Goal: Task Accomplishment & Management: Manage account settings

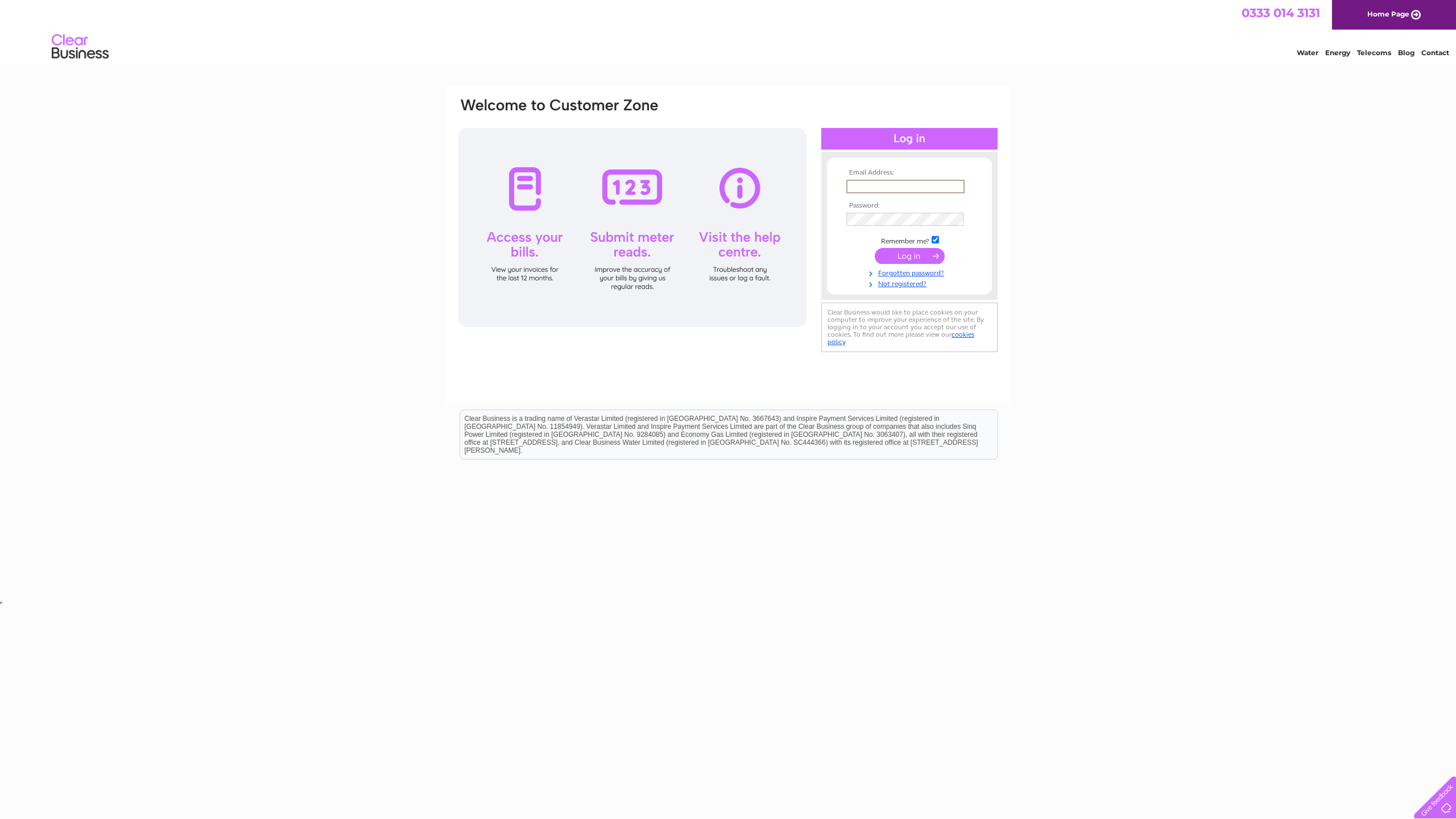
type input "kerrtransport@hotmail.co.uk"
click at [911, 254] on input "submit" at bounding box center [909, 254] width 70 height 16
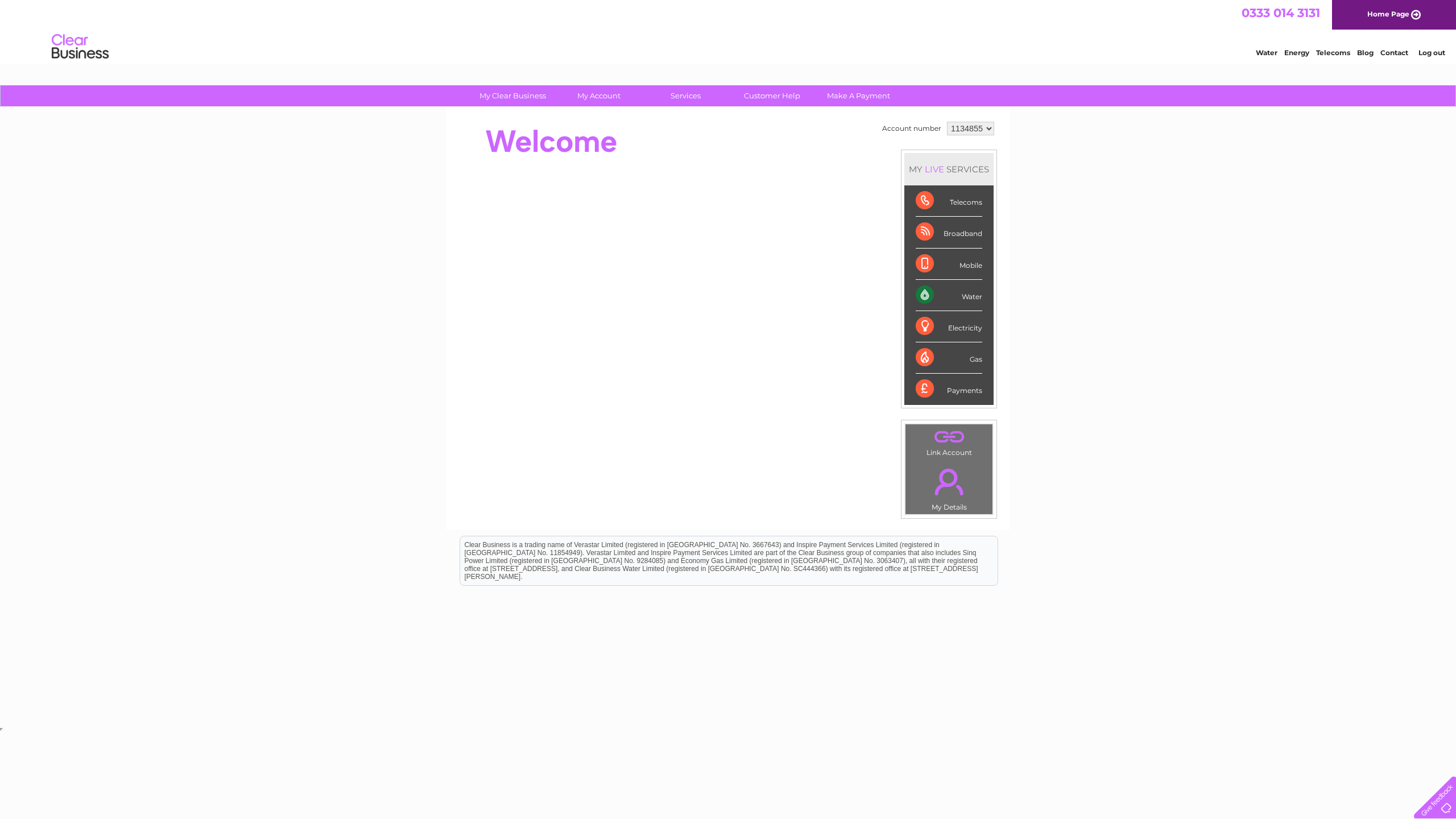
click at [930, 297] on div "Water" at bounding box center [949, 295] width 67 height 31
click at [977, 298] on div "Water" at bounding box center [949, 295] width 67 height 31
click at [595, 117] on link "Bills and Payments" at bounding box center [604, 118] width 94 height 22
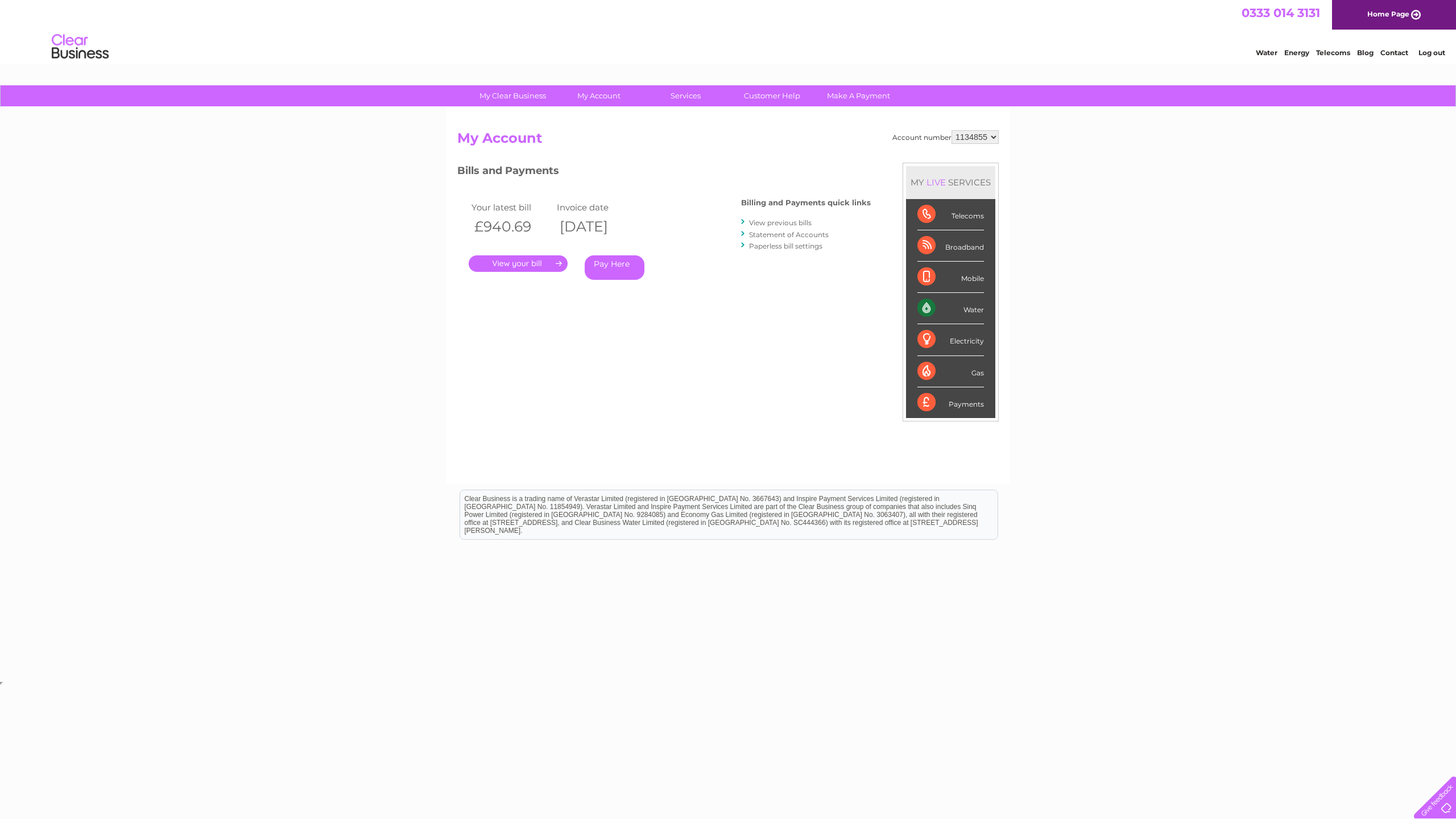
click at [558, 261] on link "." at bounding box center [518, 264] width 99 height 16
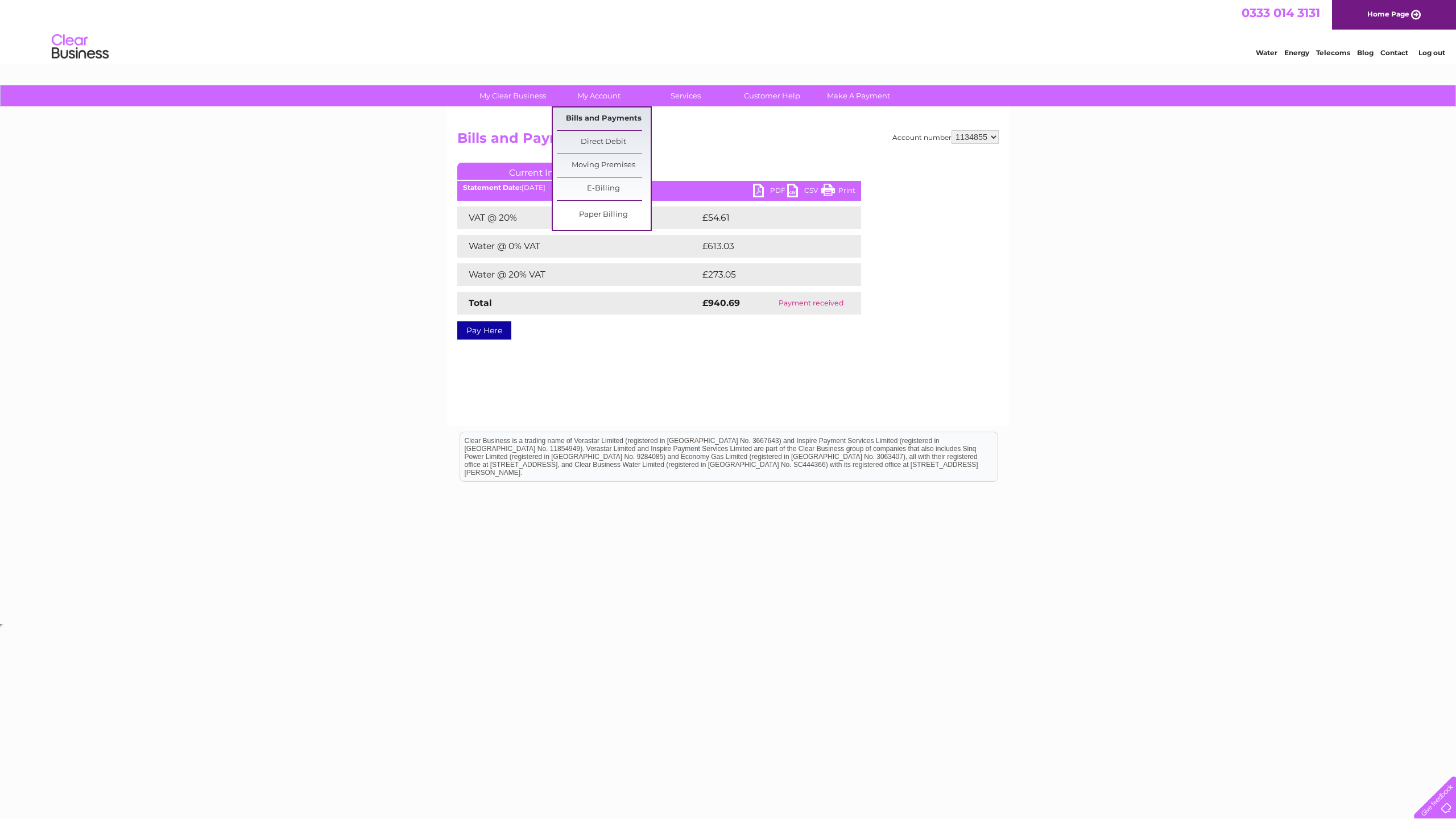
click at [610, 118] on link "Bills and Payments" at bounding box center [604, 118] width 94 height 22
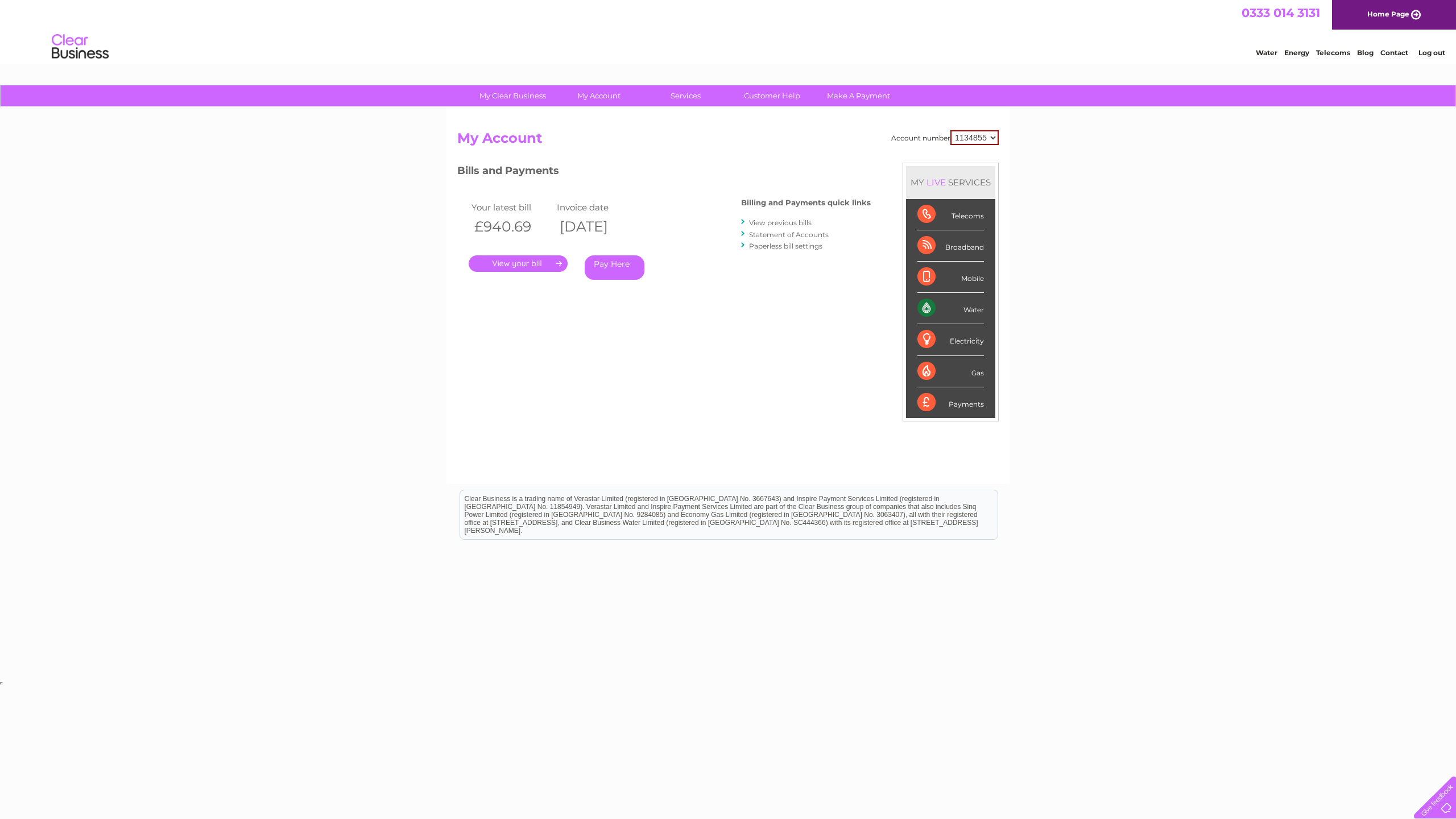
click at [556, 261] on link "." at bounding box center [518, 264] width 99 height 16
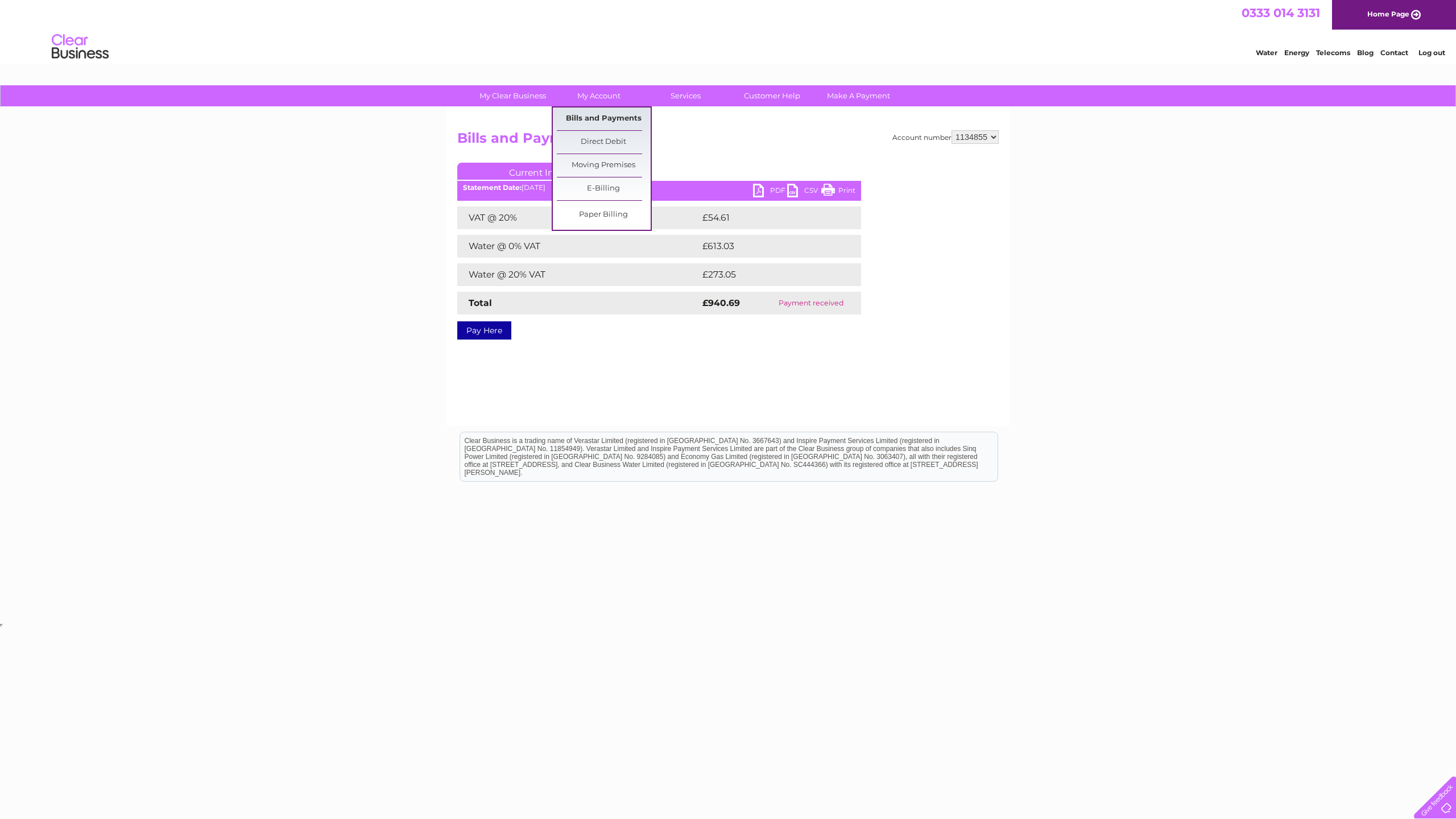
scroll to position [0, 1]
click at [603, 117] on link "Bills and Payments" at bounding box center [604, 118] width 94 height 22
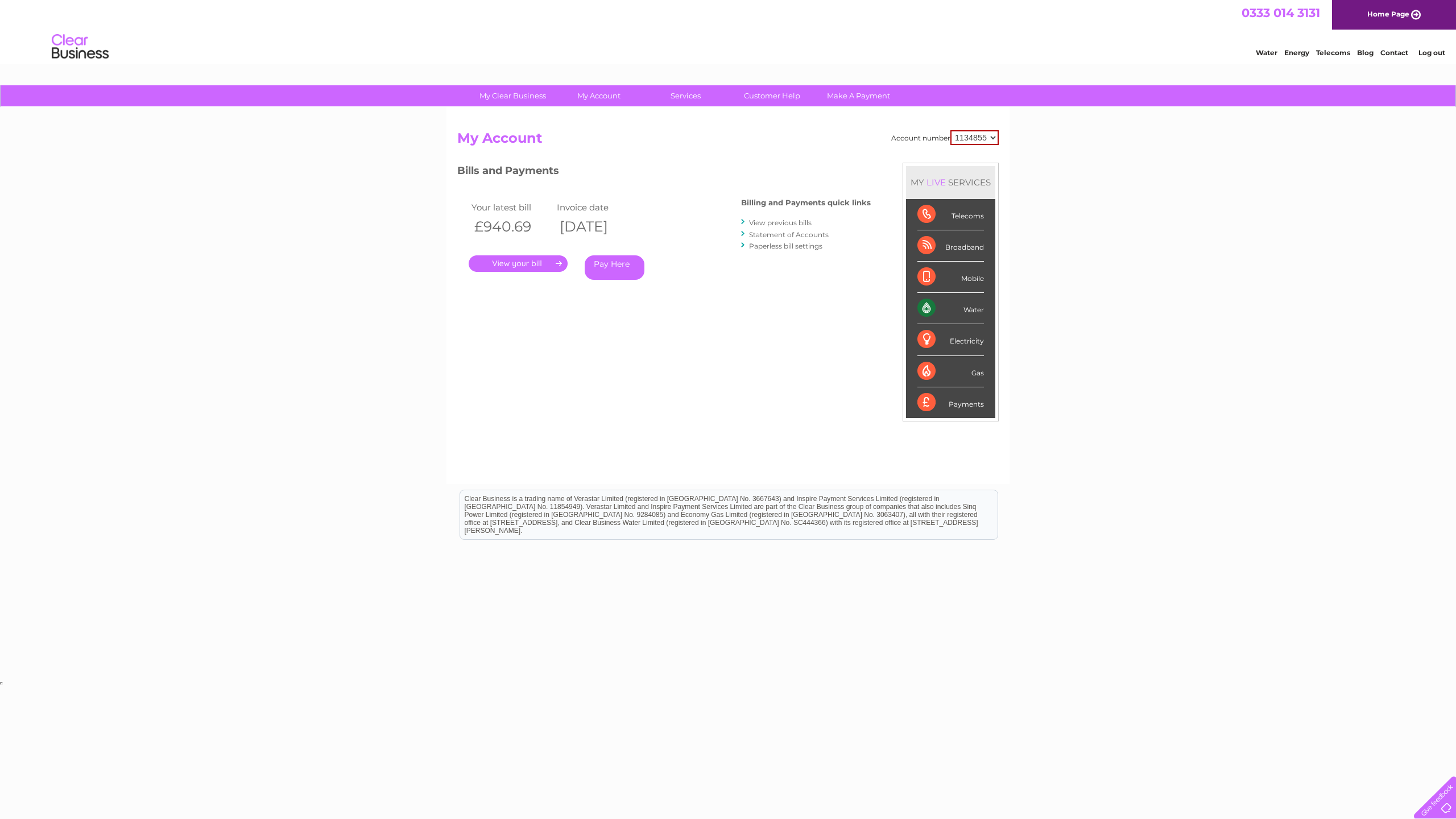
click at [786, 223] on link "View previous bills" at bounding box center [780, 222] width 62 height 8
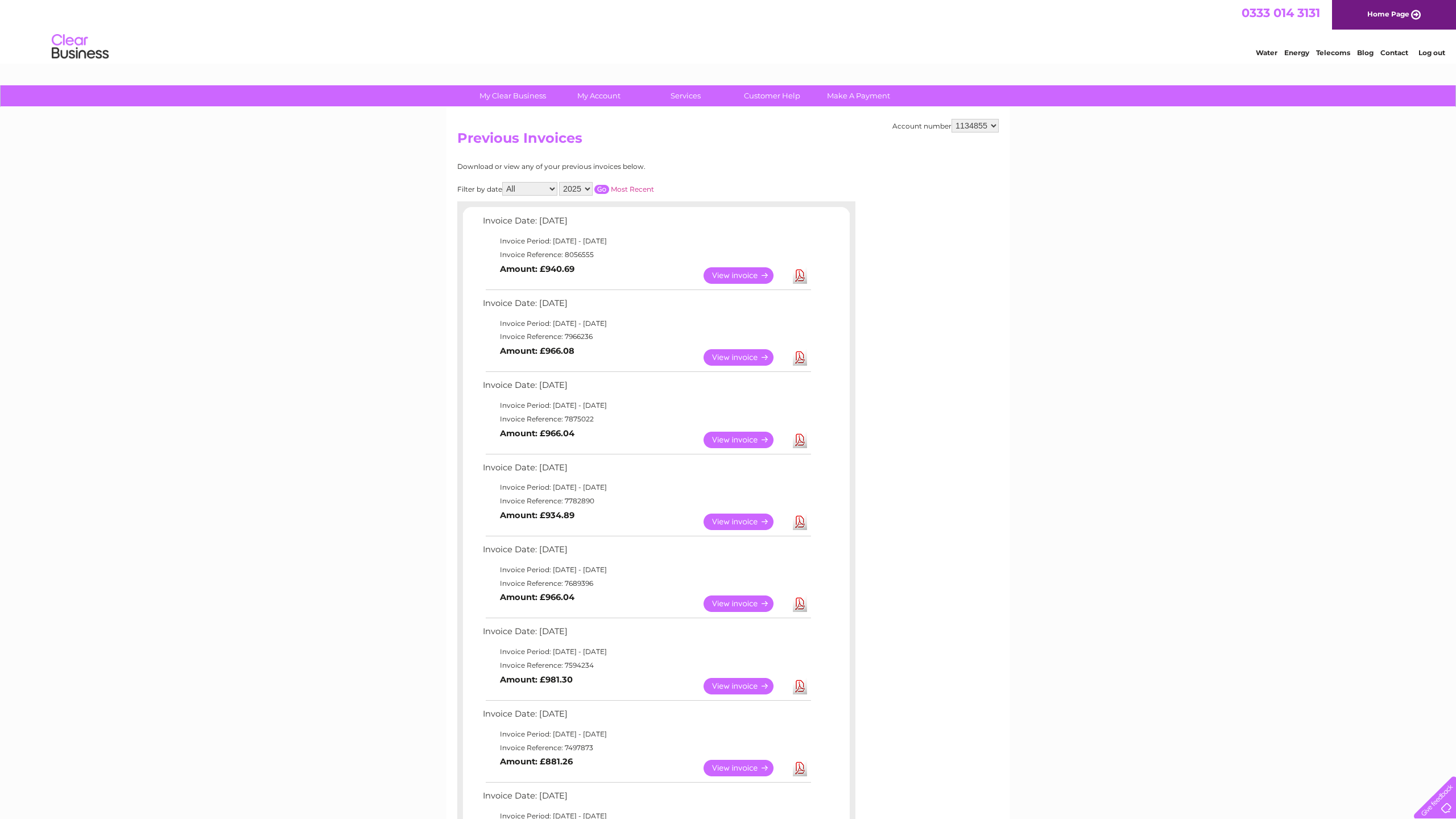
click at [752, 355] on link "View" at bounding box center [746, 357] width 84 height 16
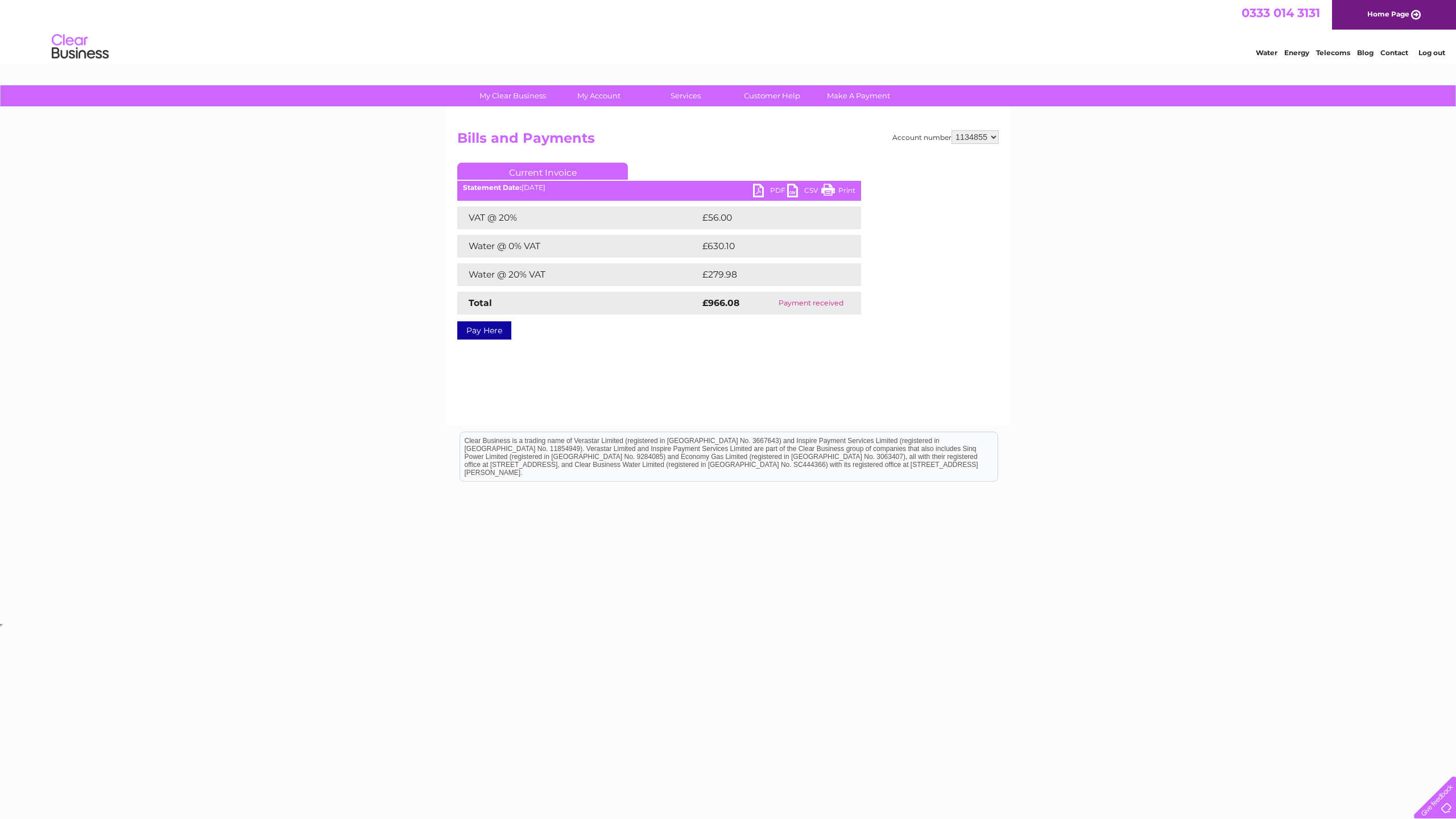
click at [770, 191] on link "PDF" at bounding box center [771, 192] width 34 height 16
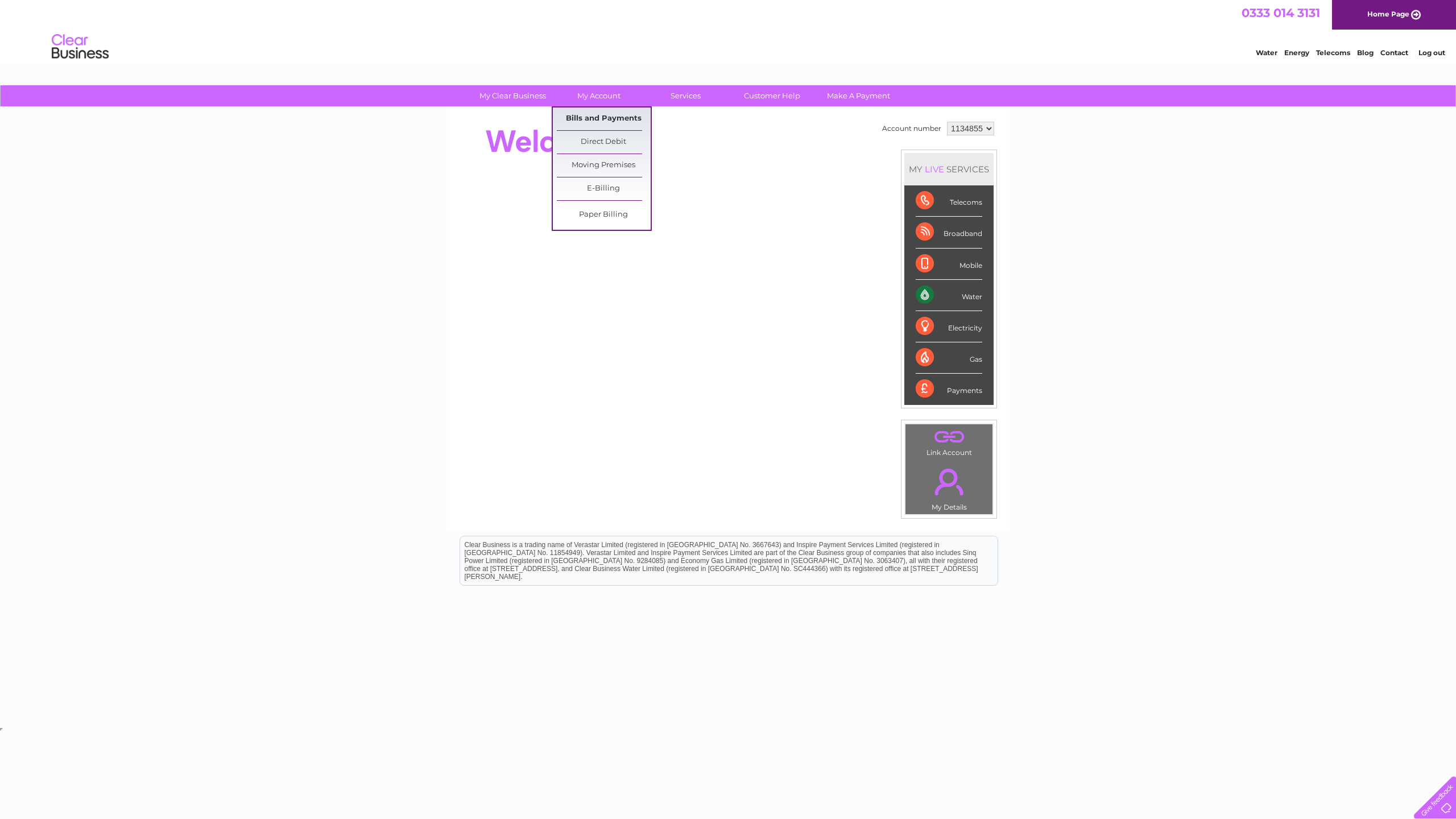
click at [591, 118] on link "Bills and Payments" at bounding box center [604, 118] width 94 height 22
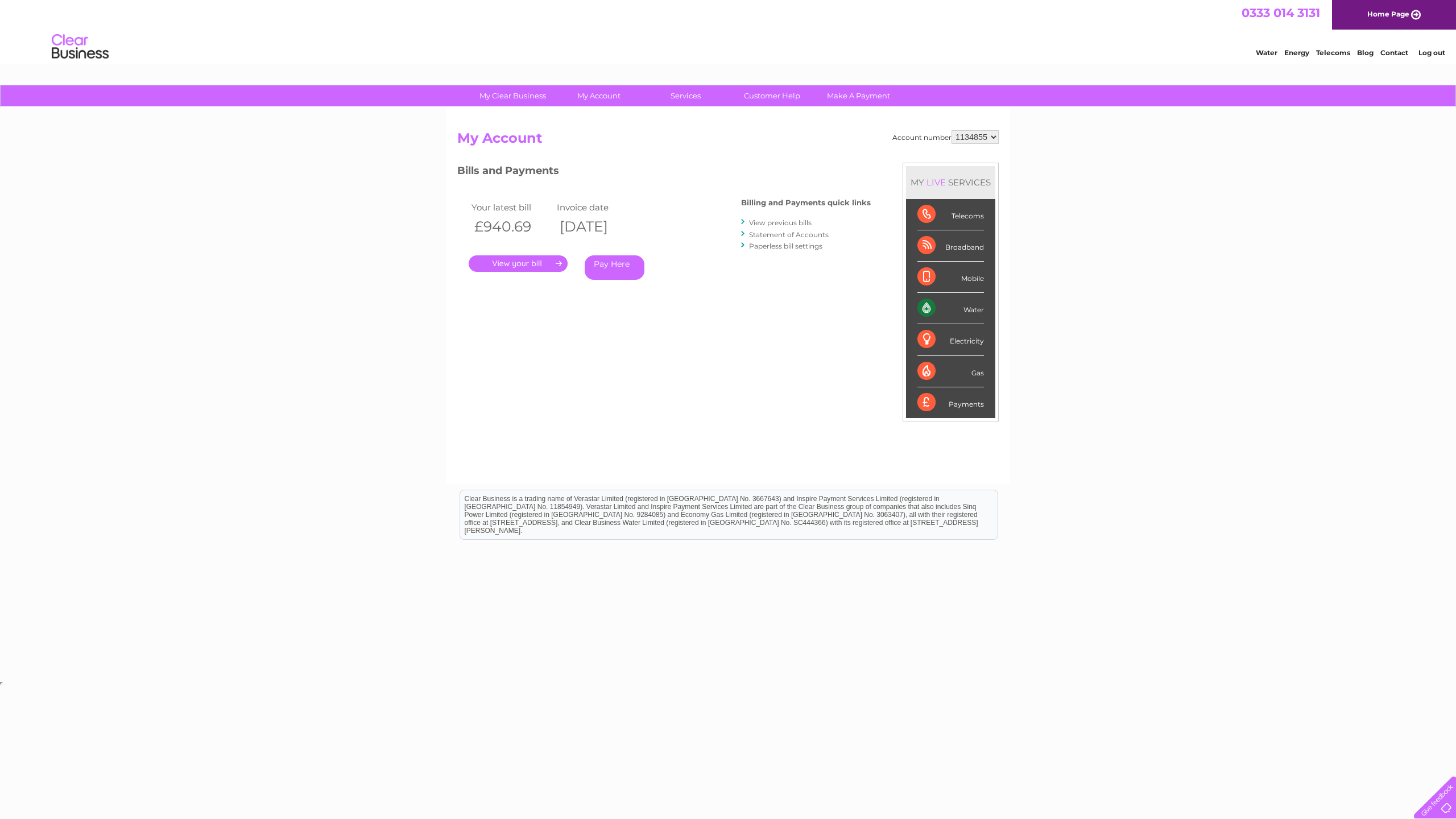
click at [560, 262] on link "." at bounding box center [518, 264] width 99 height 16
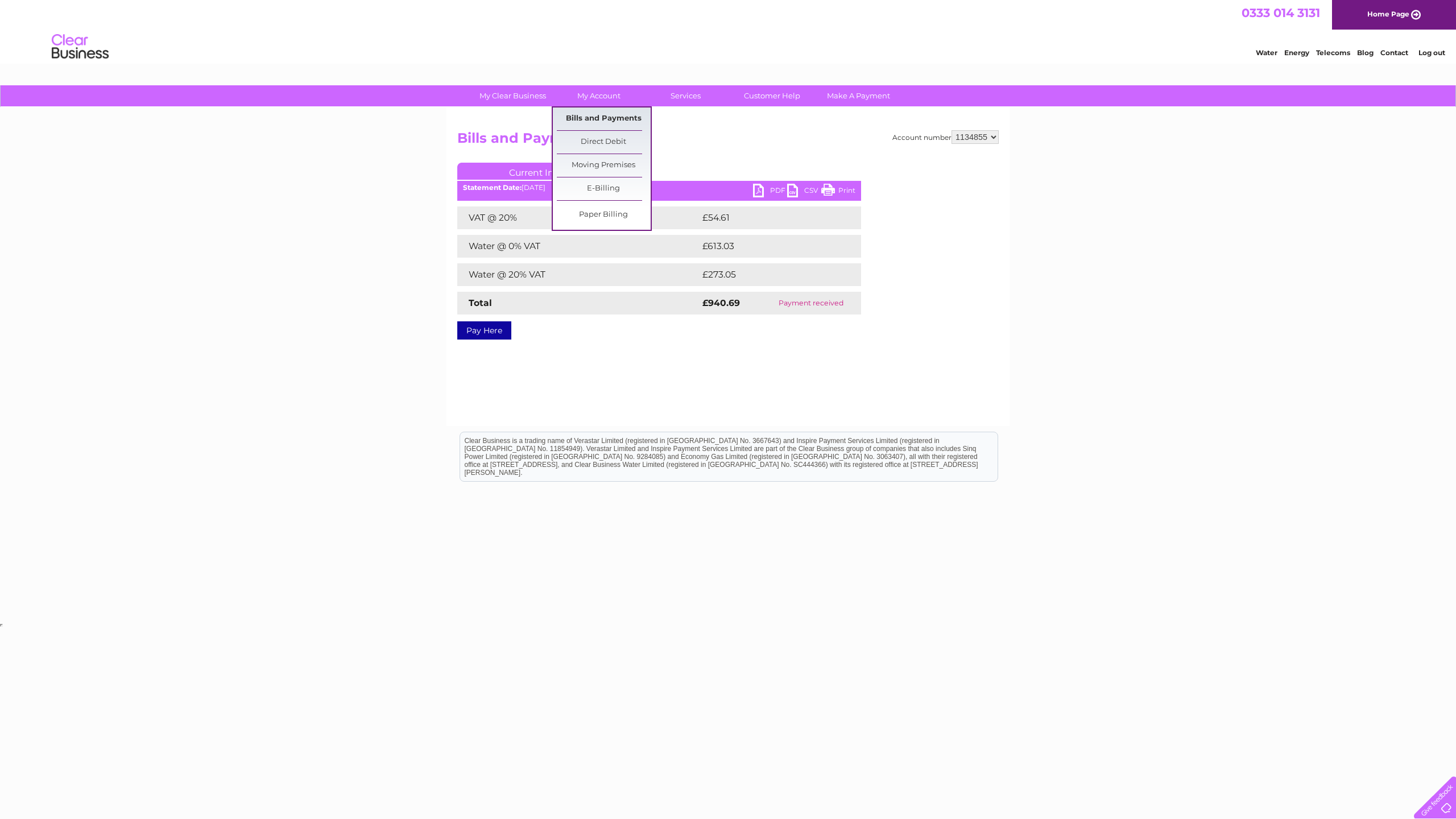
click at [610, 121] on link "Bills and Payments" at bounding box center [604, 118] width 94 height 22
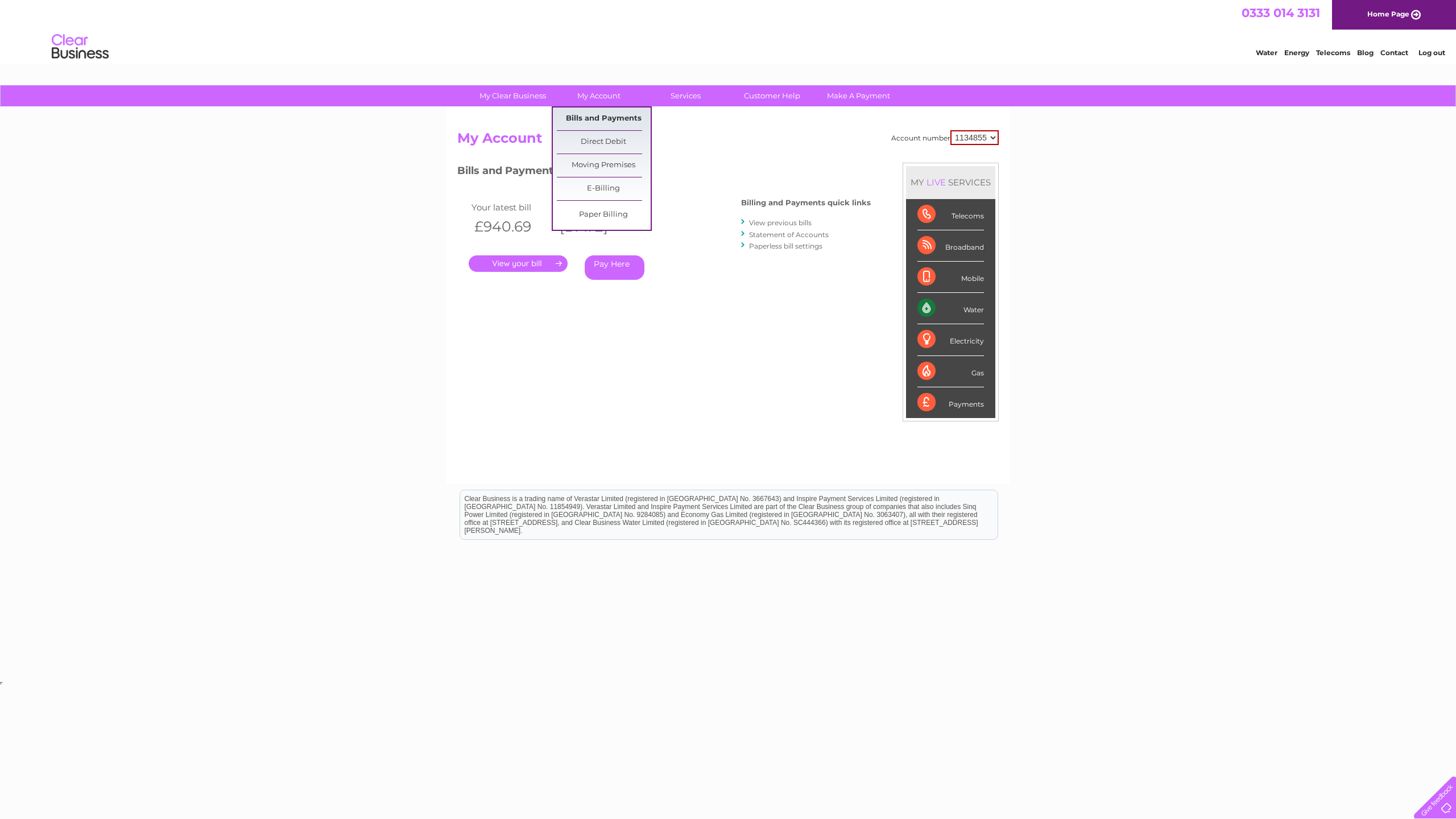
click at [596, 117] on link "Bills and Payments" at bounding box center [604, 118] width 94 height 22
click at [774, 224] on link "View previous bills" at bounding box center [780, 222] width 62 height 8
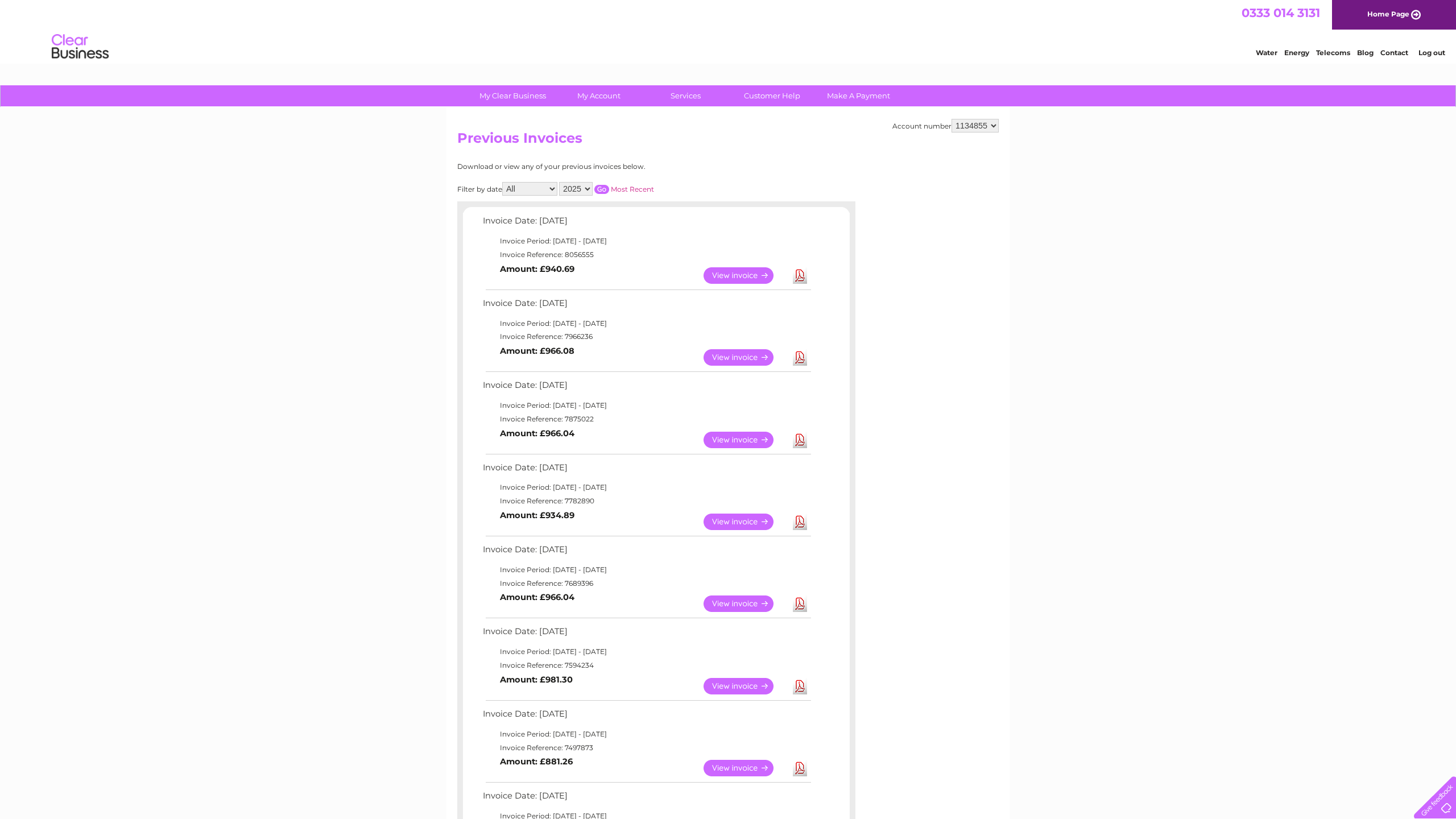
click at [748, 435] on link "View" at bounding box center [746, 440] width 84 height 16
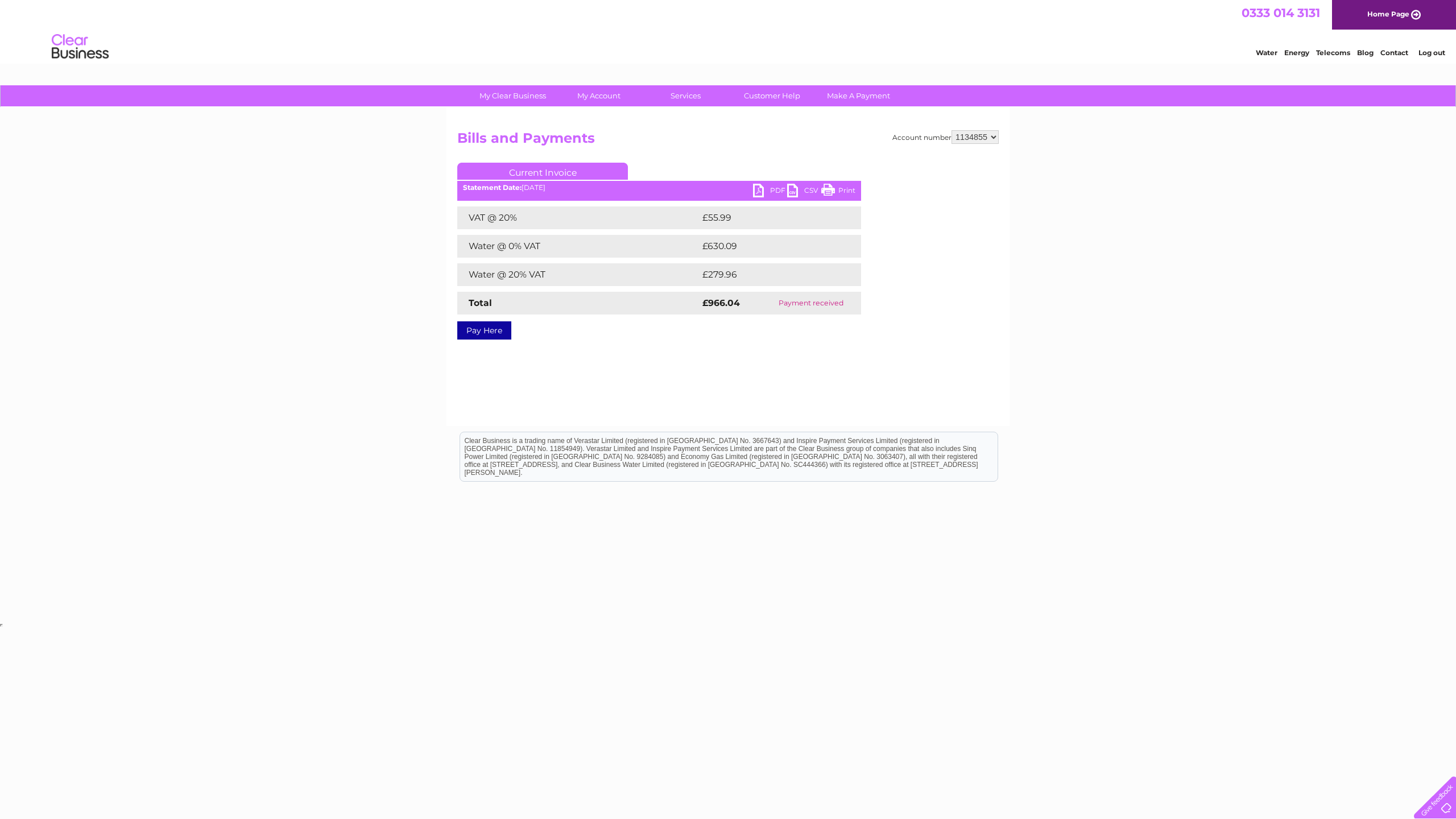
click at [762, 190] on link "PDF" at bounding box center [771, 192] width 34 height 16
click at [607, 118] on link "Bills and Payments" at bounding box center [604, 118] width 94 height 22
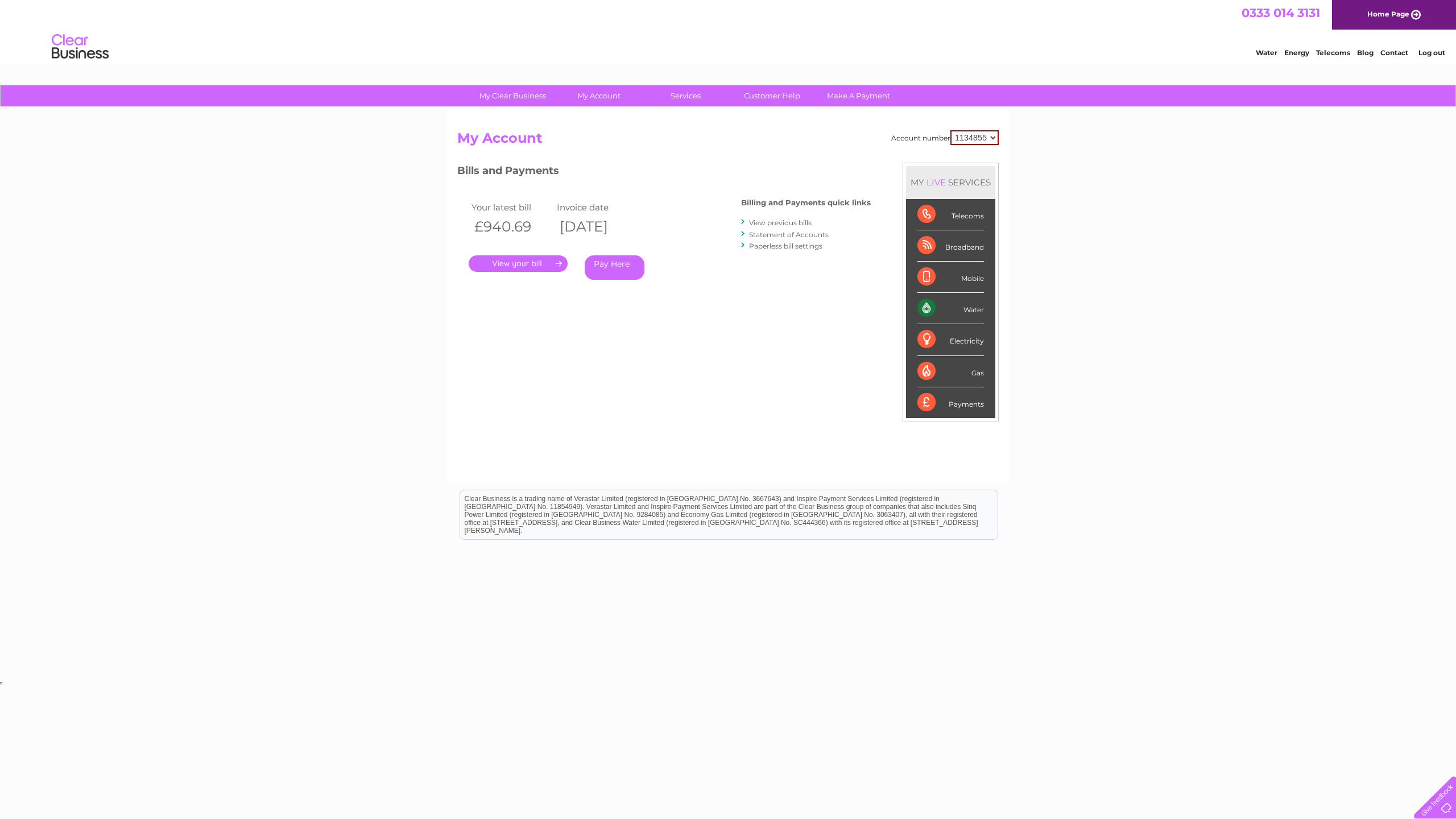
click at [774, 222] on link "View previous bills" at bounding box center [780, 222] width 62 height 8
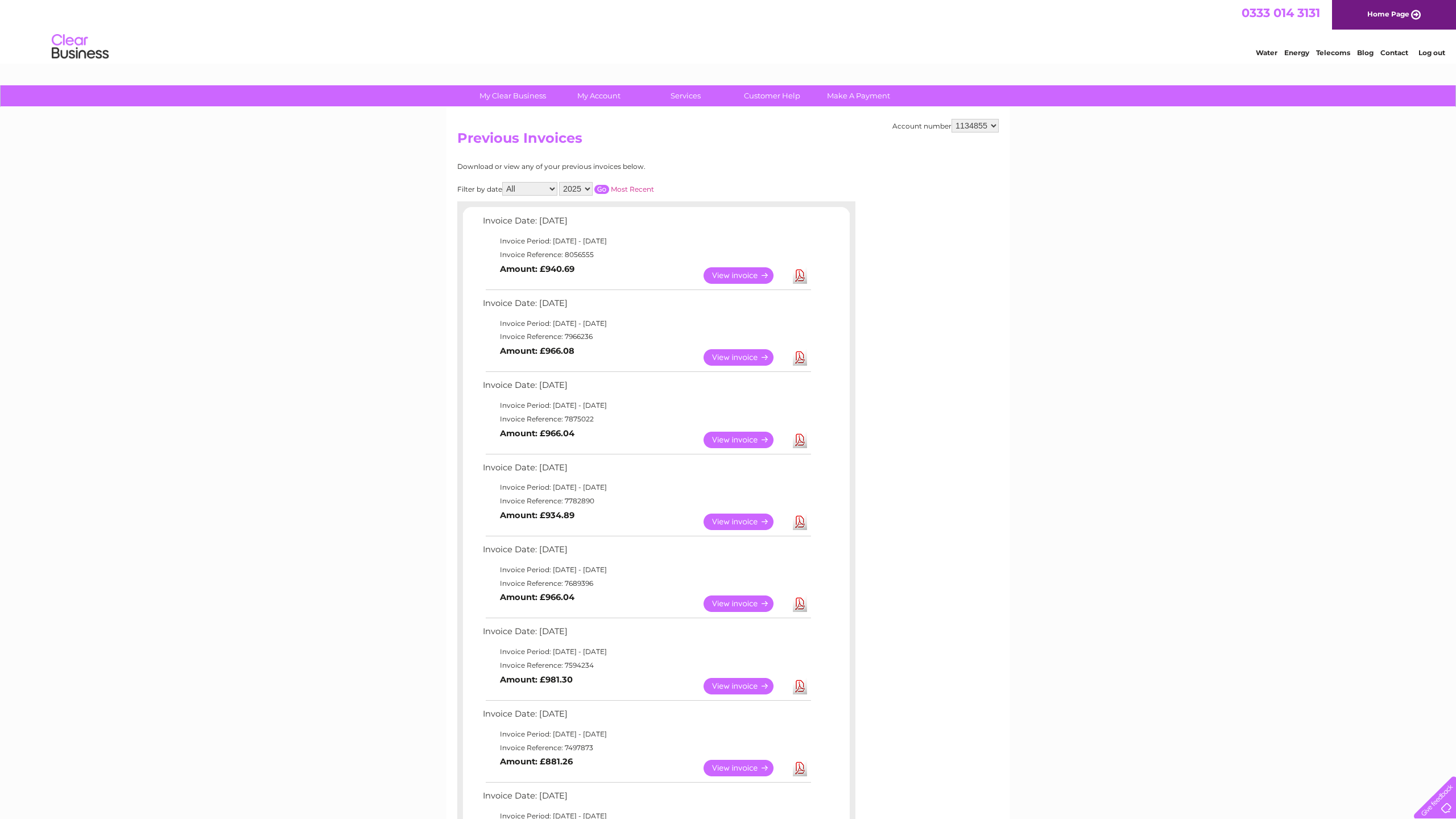
click at [742, 432] on link "View" at bounding box center [746, 440] width 84 height 16
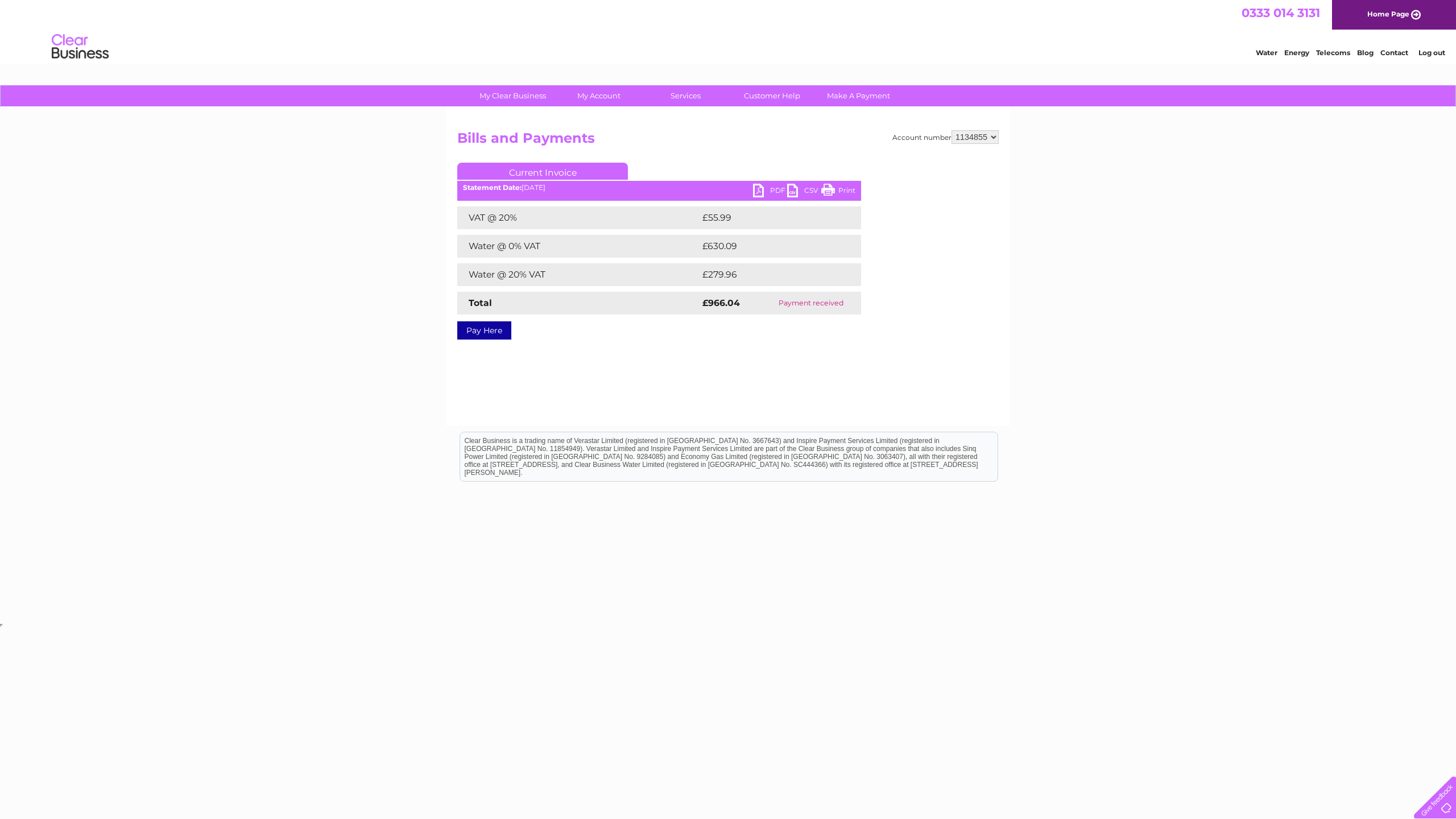
click at [761, 190] on link "PDF" at bounding box center [771, 192] width 34 height 16
